Goal: Navigation & Orientation: Find specific page/section

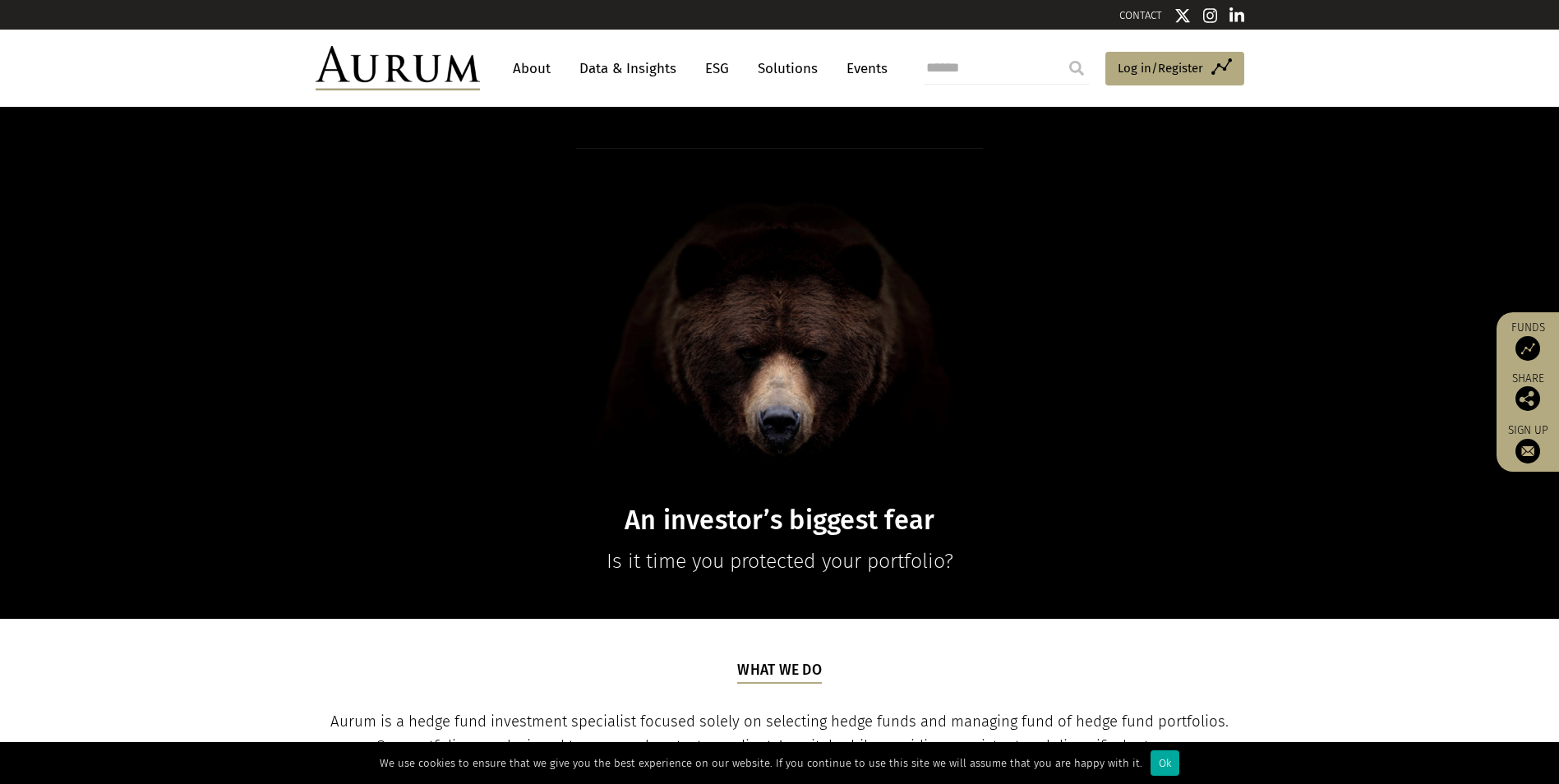
click at [545, 68] on link "About" at bounding box center [532, 68] width 54 height 31
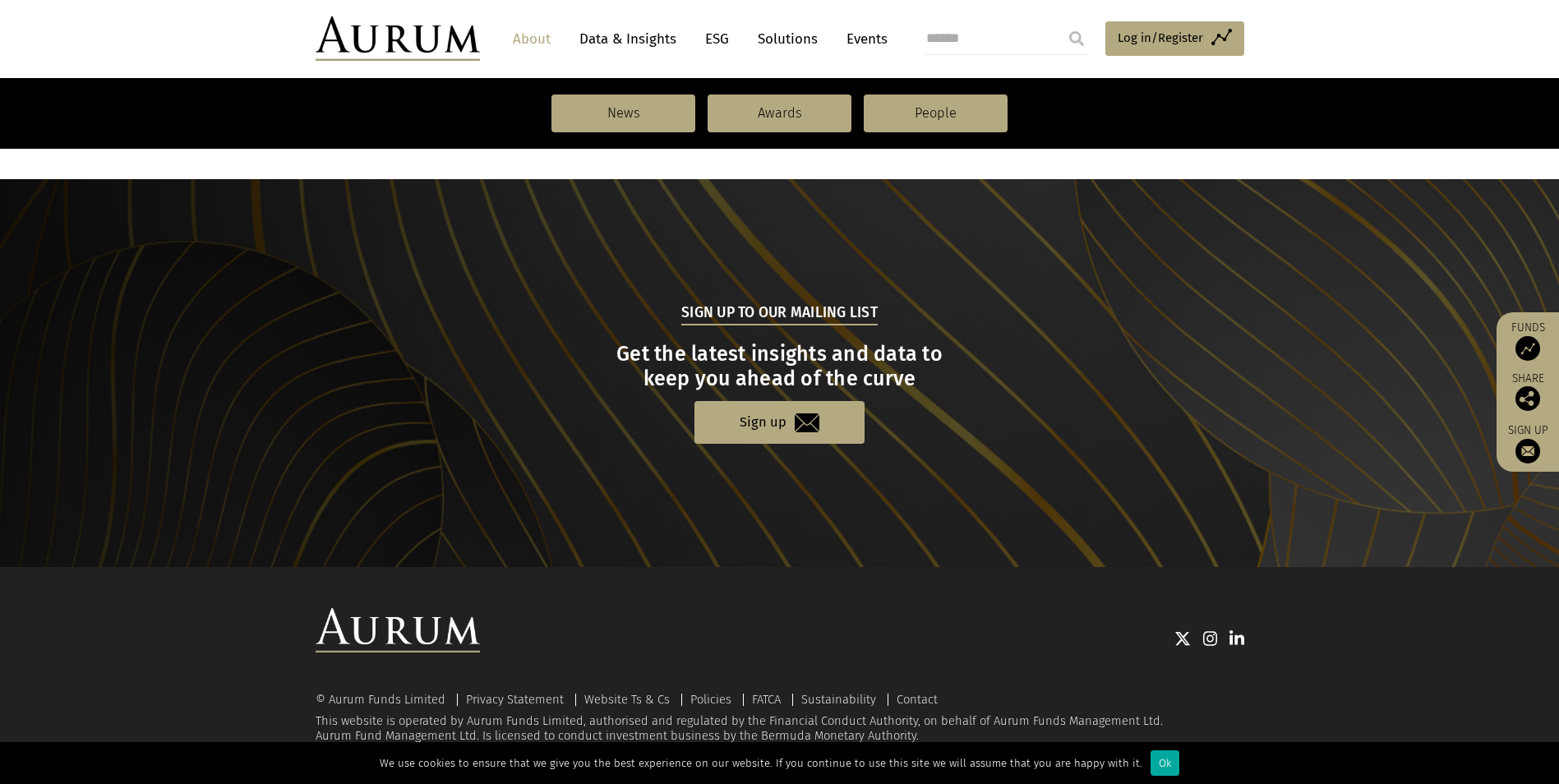
scroll to position [1668, 0]
click at [1231, 636] on img at bounding box center [1237, 637] width 14 height 16
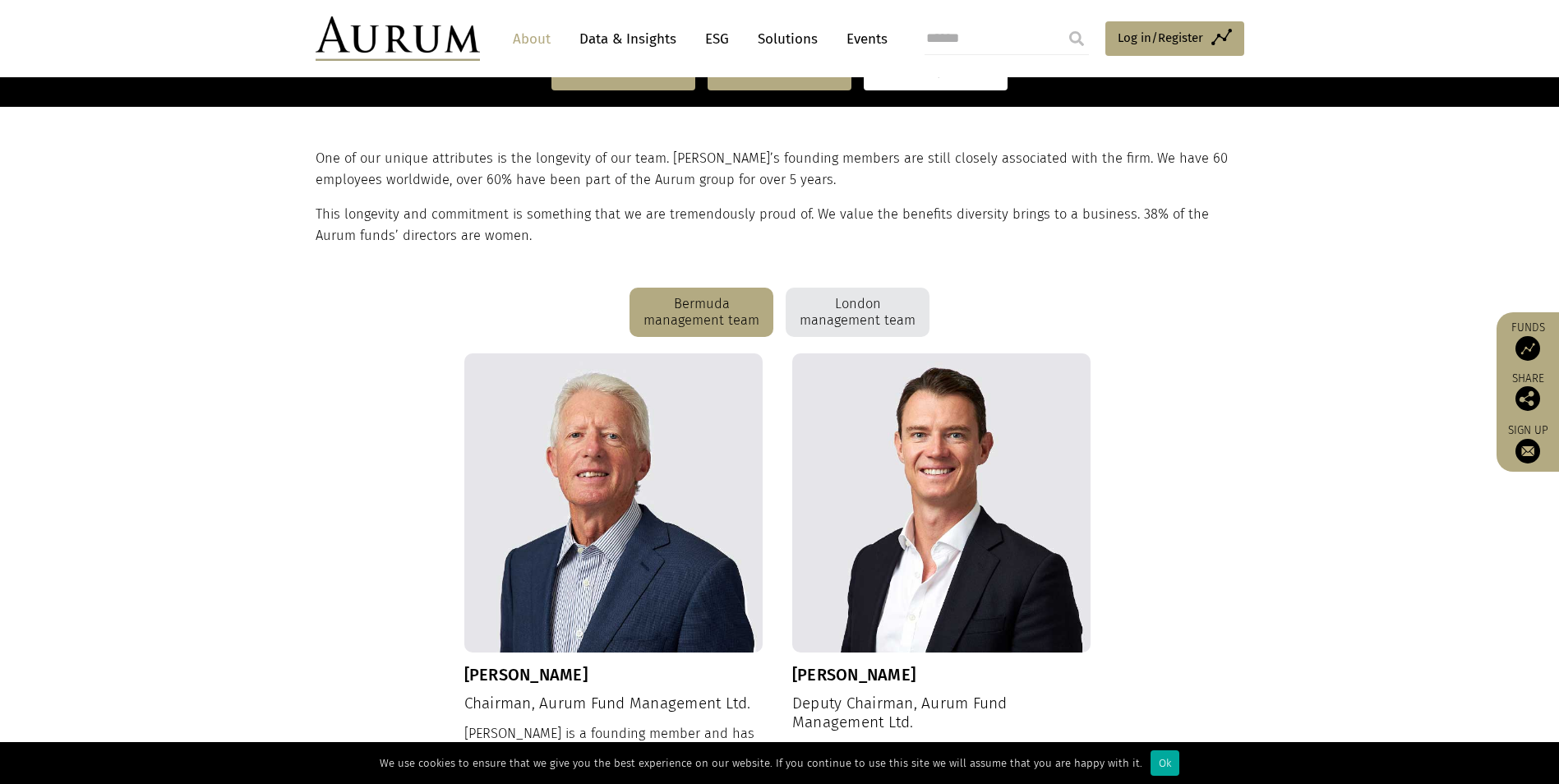
scroll to position [329, 0]
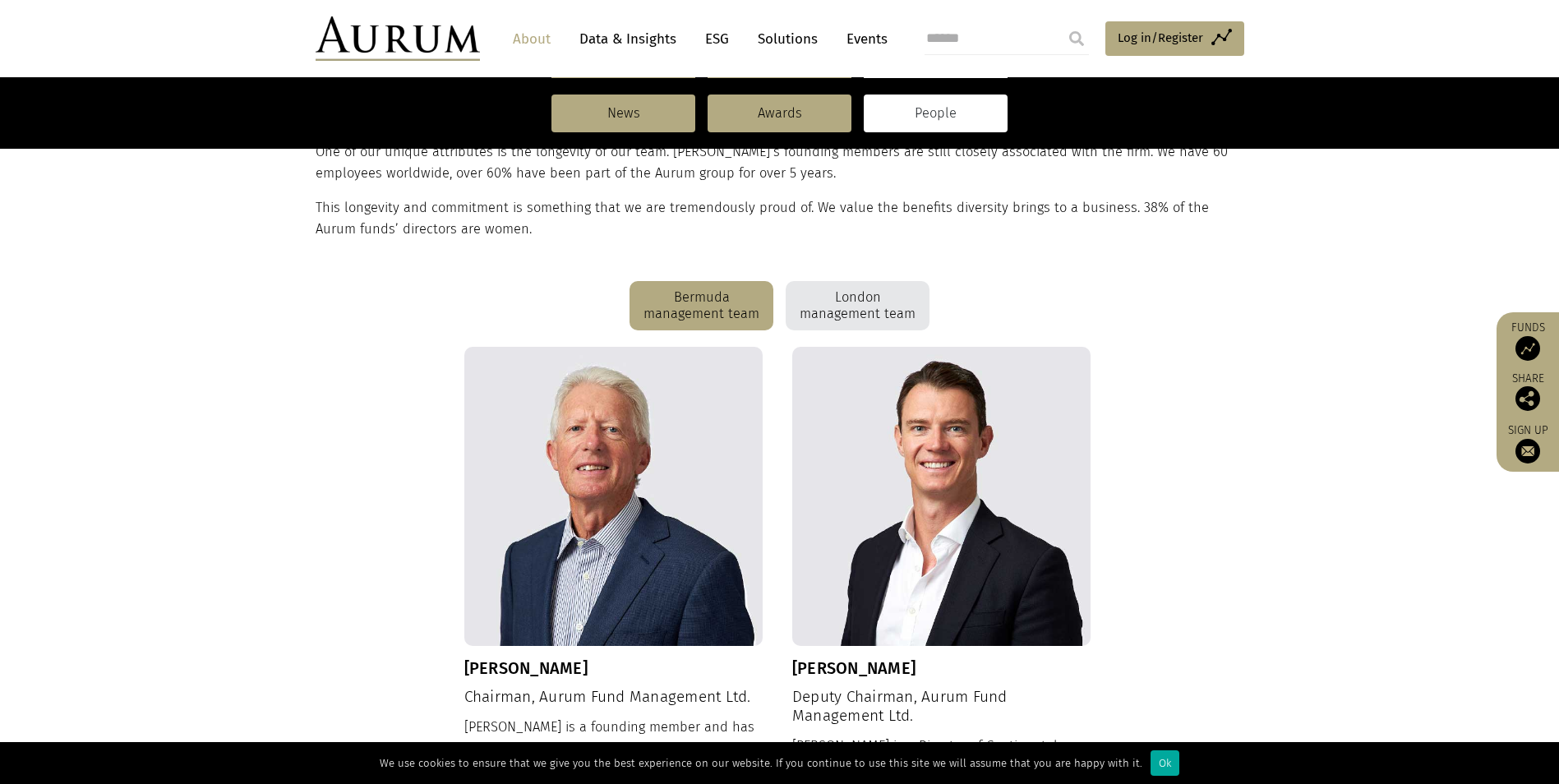
click at [890, 313] on div "London management team" at bounding box center [858, 305] width 144 height 49
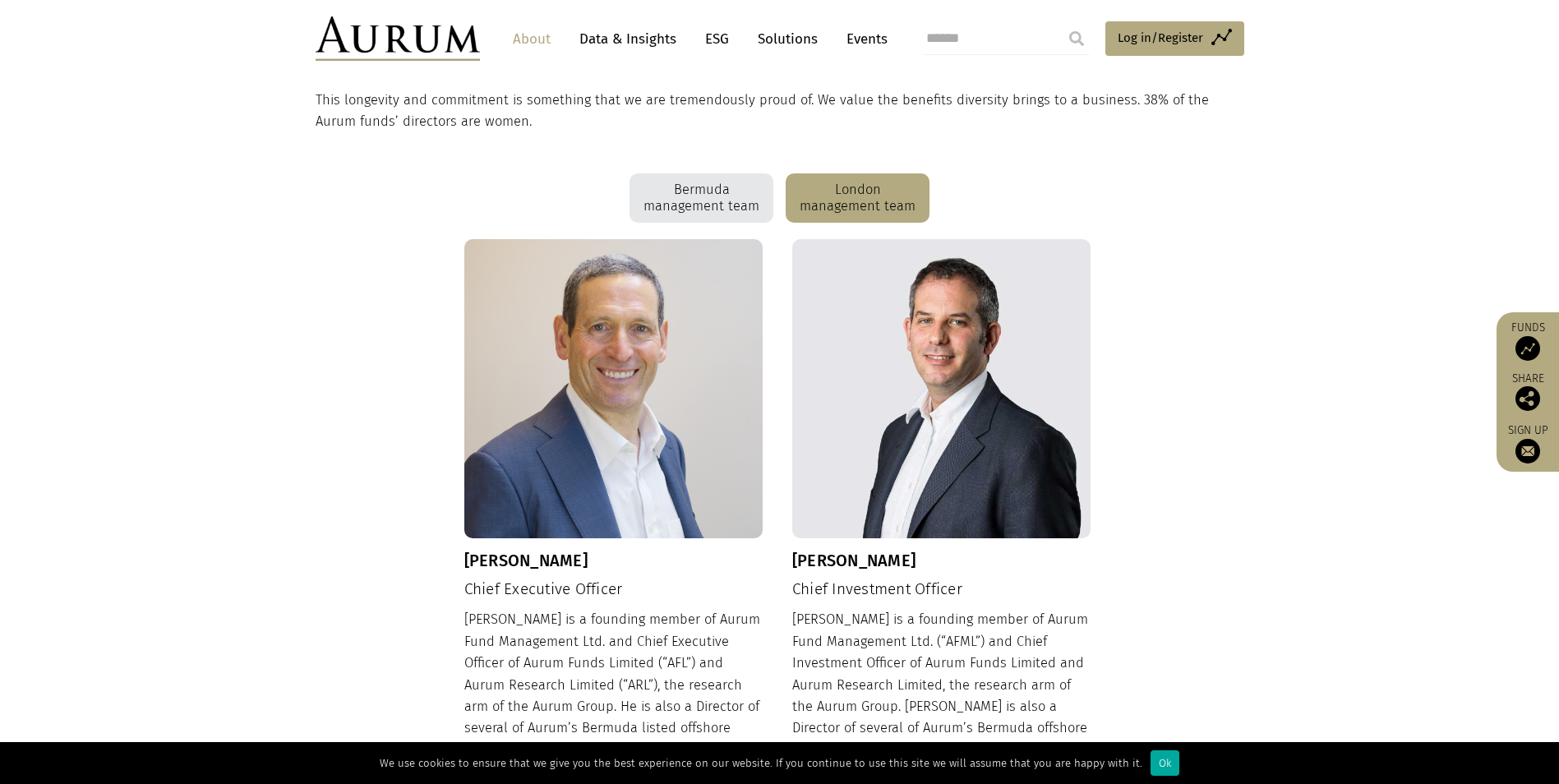
scroll to position [0, 0]
